Goal: Task Accomplishment & Management: Complete application form

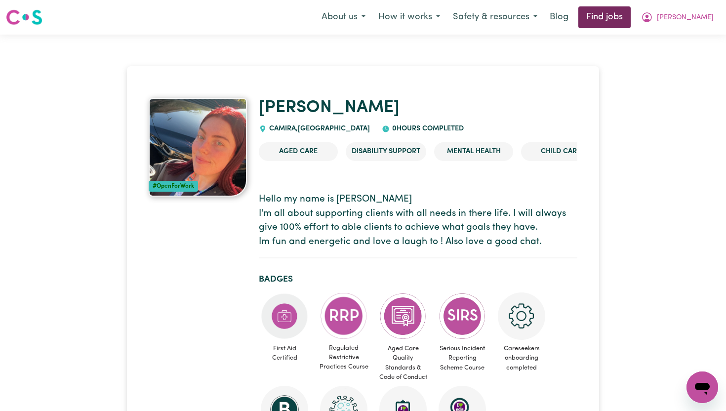
click at [623, 21] on link "Find jobs" at bounding box center [604, 17] width 52 height 22
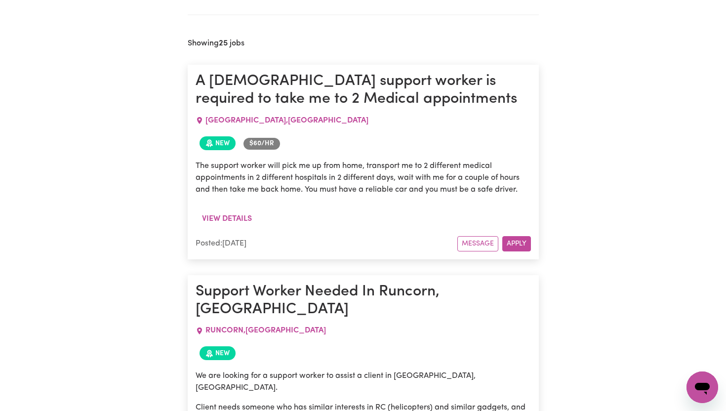
scroll to position [403, 0]
click at [241, 225] on button "View details" at bounding box center [226, 219] width 63 height 19
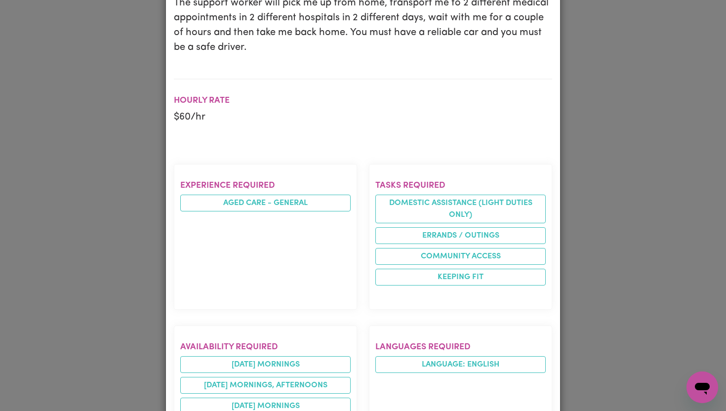
scroll to position [0, 0]
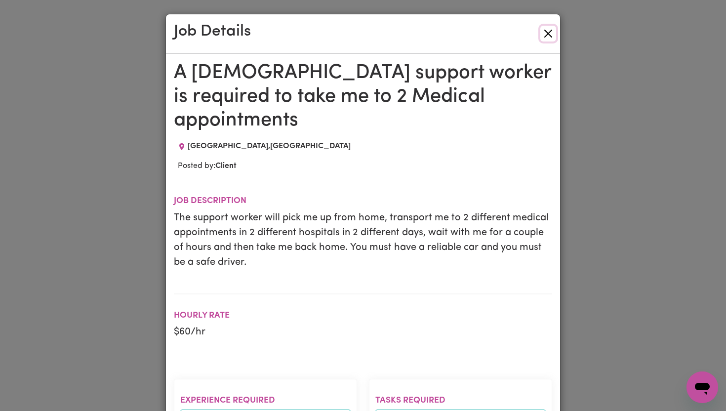
click at [545, 29] on button "Close" at bounding box center [548, 34] width 16 height 16
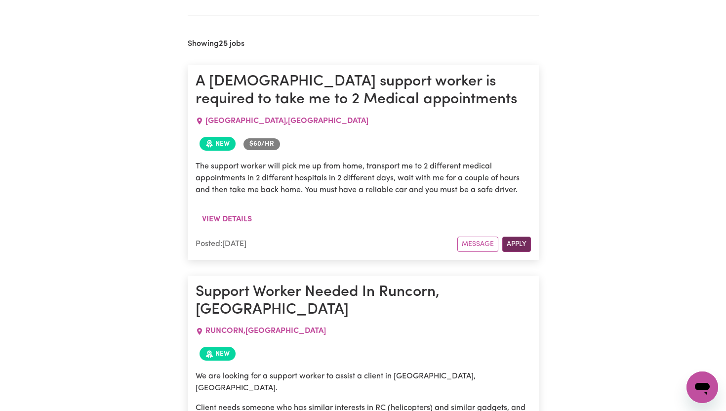
click at [515, 237] on button "Apply" at bounding box center [516, 243] width 29 height 15
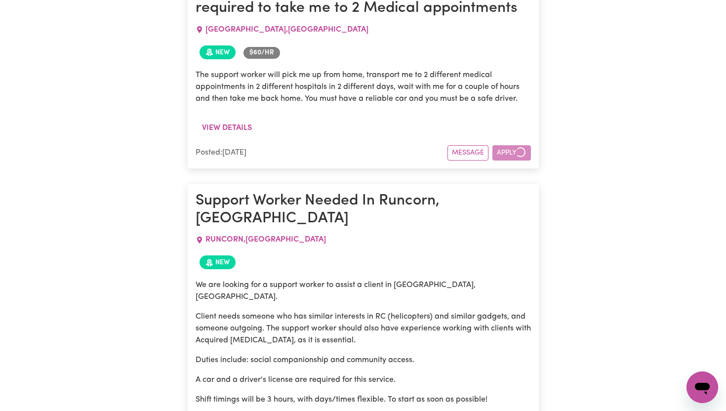
scroll to position [504, 0]
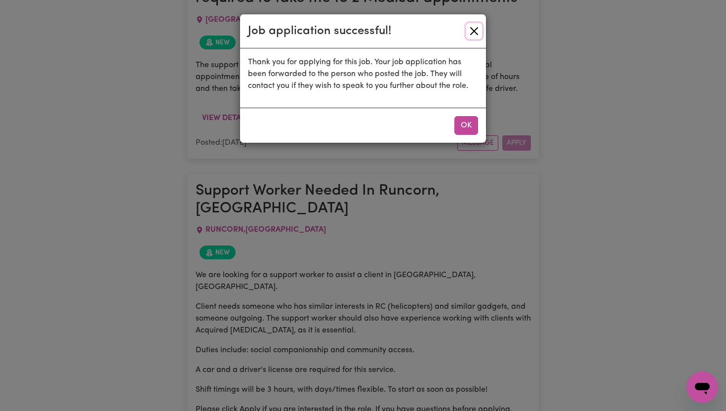
click at [471, 32] on button "Close" at bounding box center [474, 31] width 16 height 16
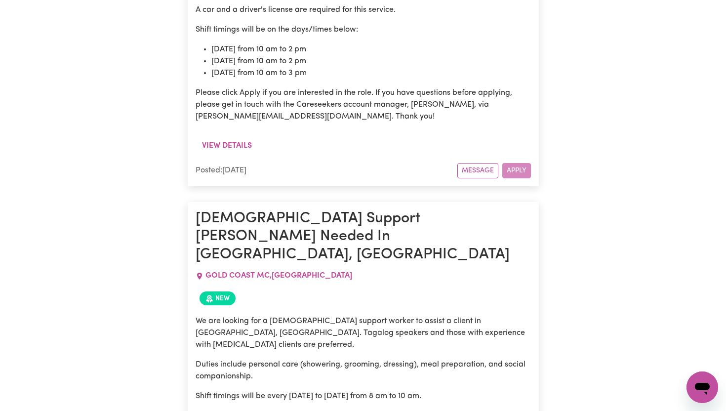
scroll to position [2071, 0]
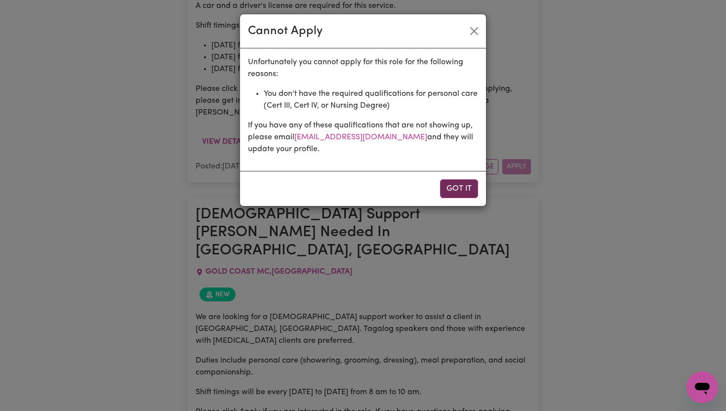
click at [467, 193] on button "Got it" at bounding box center [459, 188] width 38 height 19
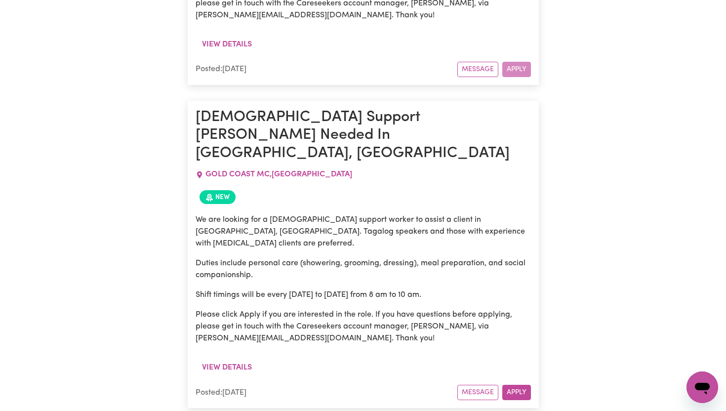
scroll to position [2170, 0]
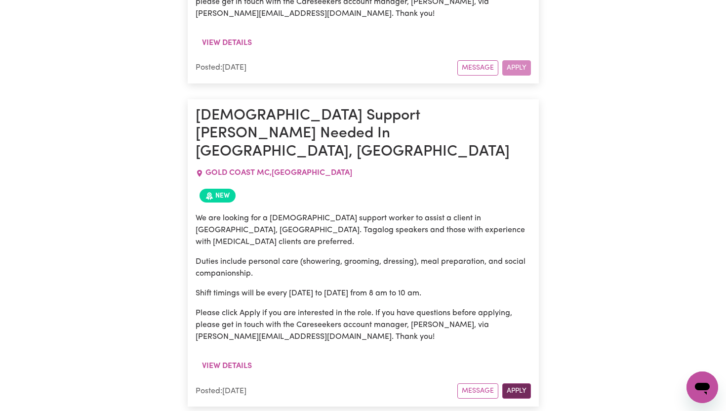
click at [508, 383] on button "Apply" at bounding box center [516, 390] width 29 height 15
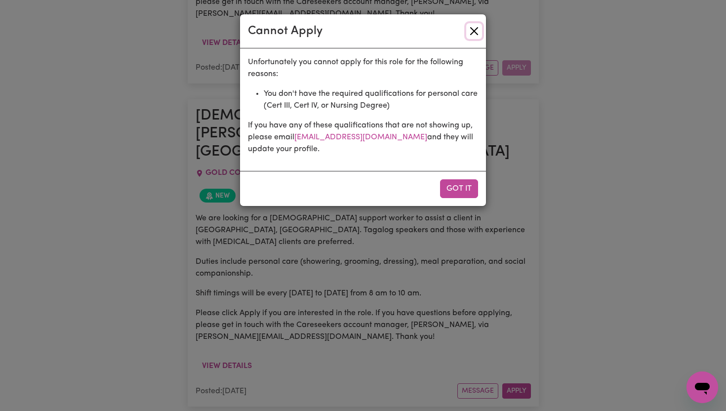
click at [474, 26] on button "Close" at bounding box center [474, 31] width 16 height 16
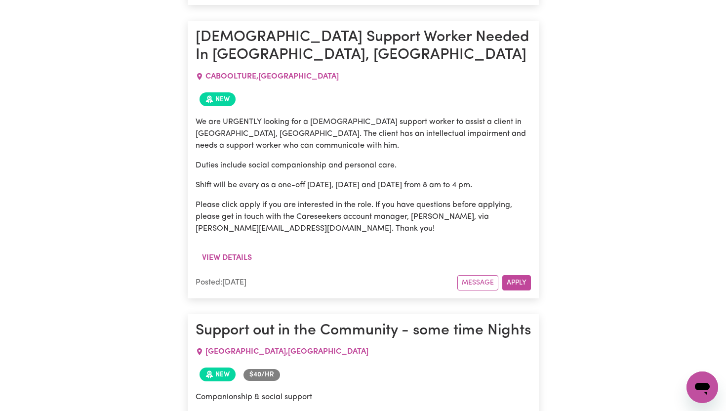
scroll to position [4707, 0]
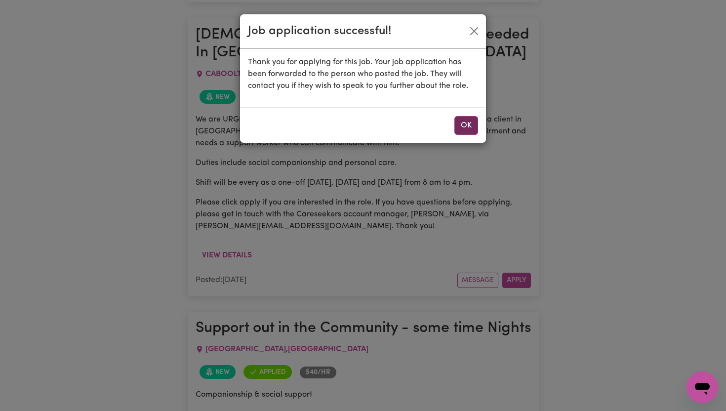
click at [466, 126] on button "OK" at bounding box center [466, 125] width 24 height 19
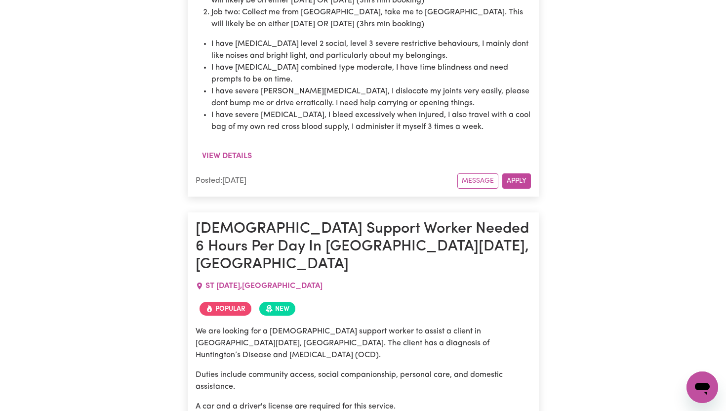
scroll to position [5437, 0]
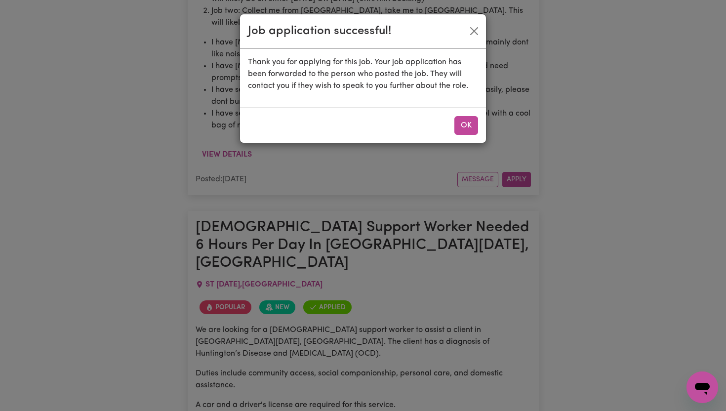
click at [473, 127] on button "OK" at bounding box center [466, 125] width 24 height 19
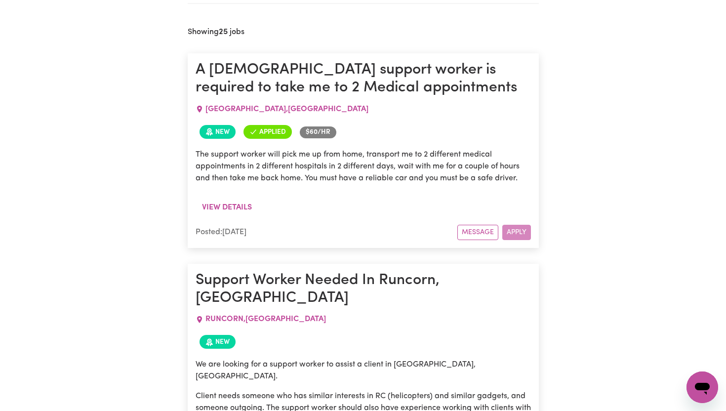
scroll to position [416, 0]
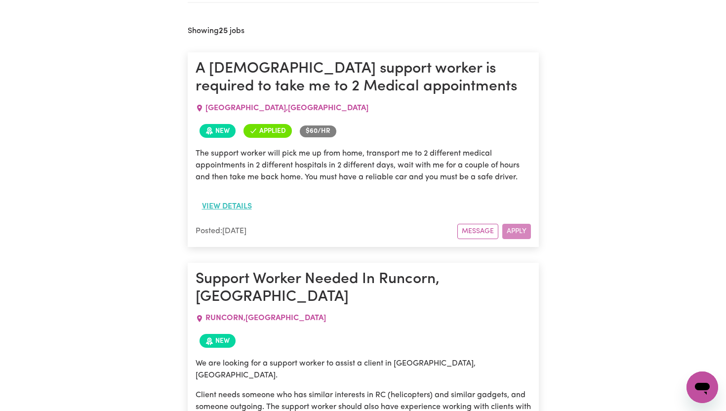
click at [245, 200] on button "View details" at bounding box center [226, 206] width 63 height 19
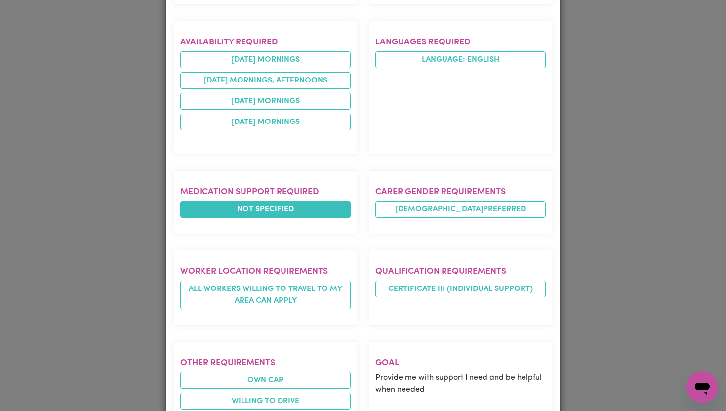
scroll to position [552, 0]
